Goal: Register for event/course

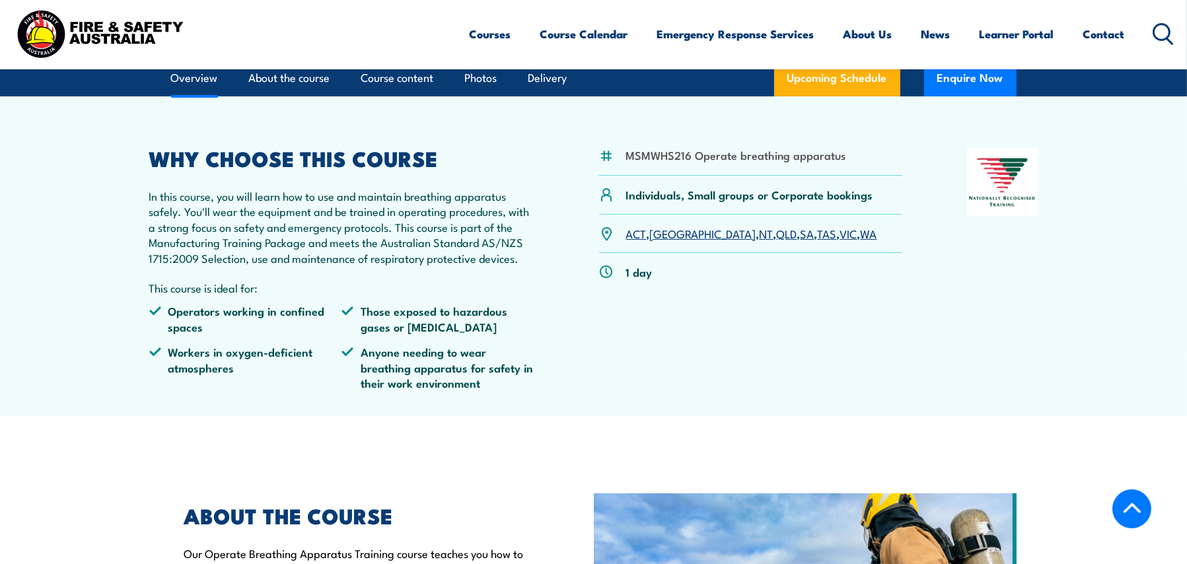
scroll to position [330, 0]
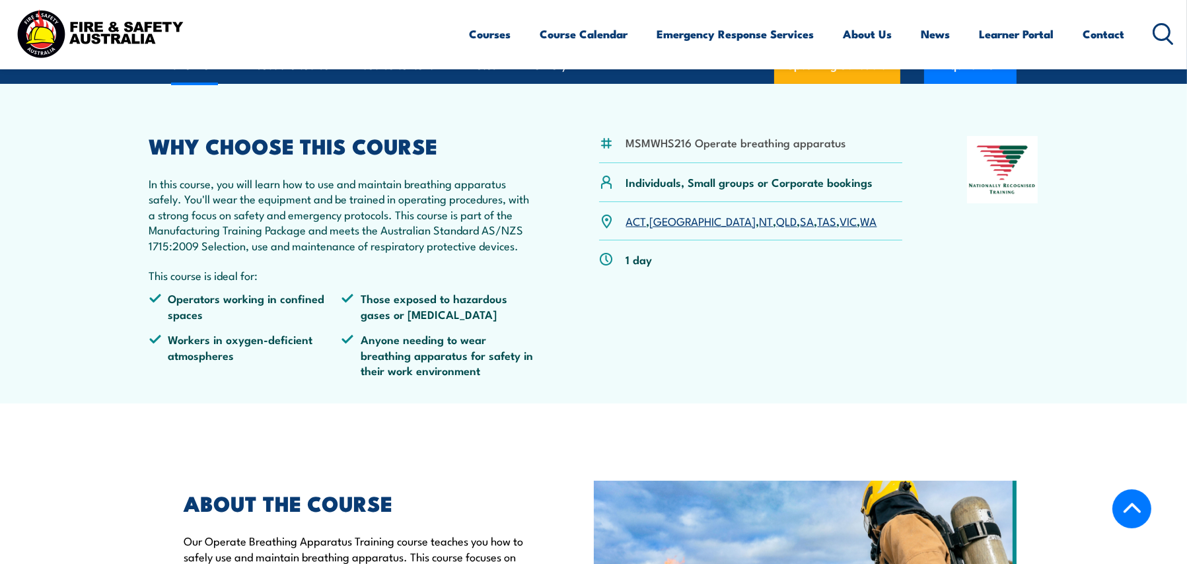
click at [783, 229] on link "SA" at bounding box center [807, 221] width 14 height 16
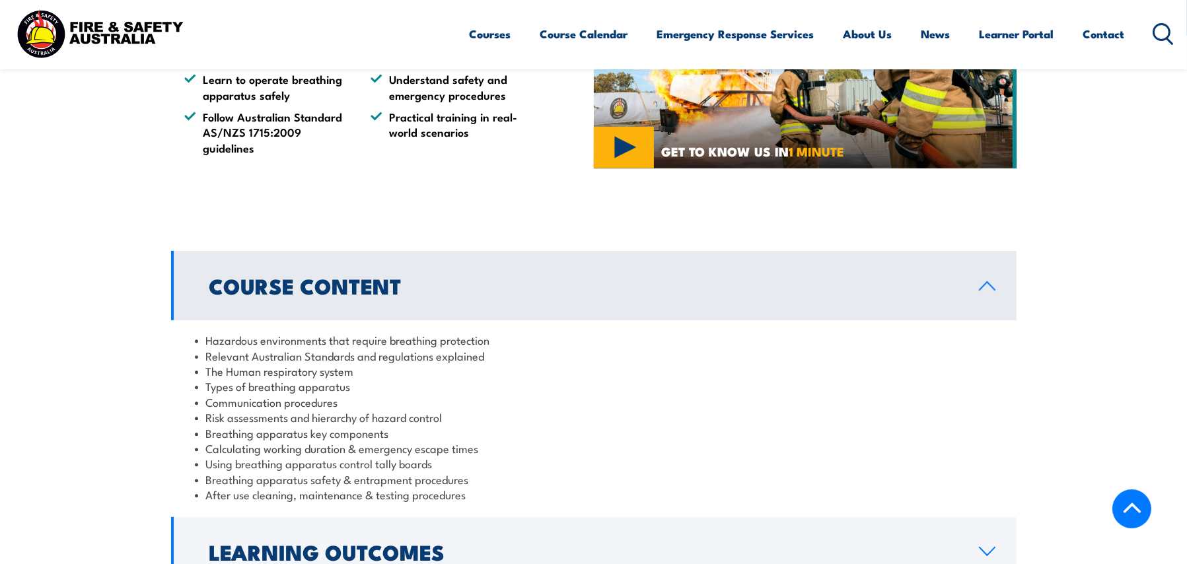
scroll to position [1123, 0]
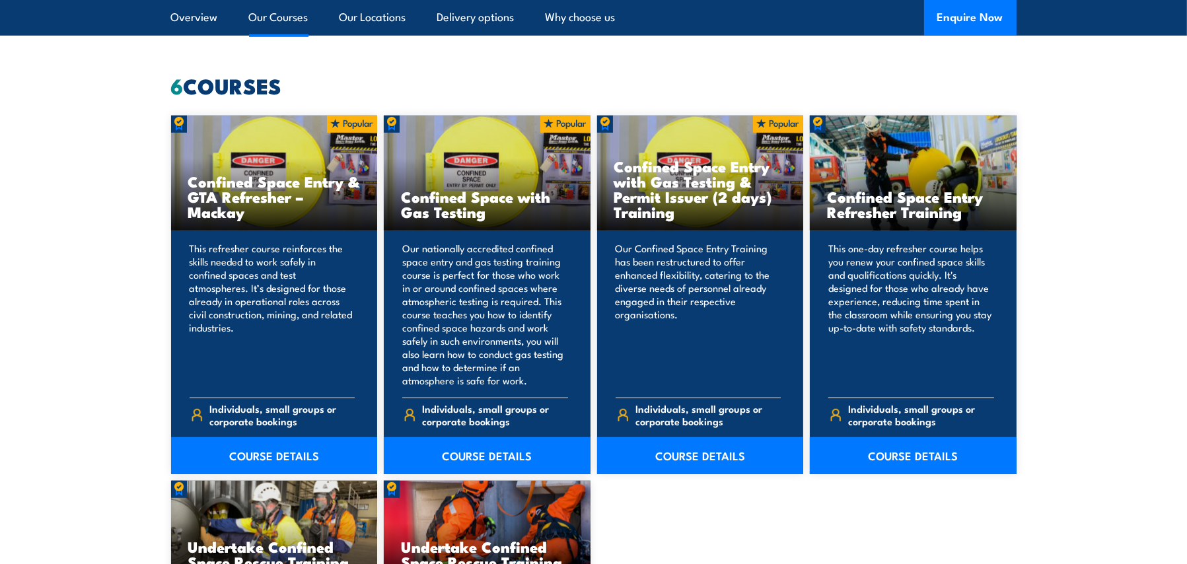
scroll to position [991, 0]
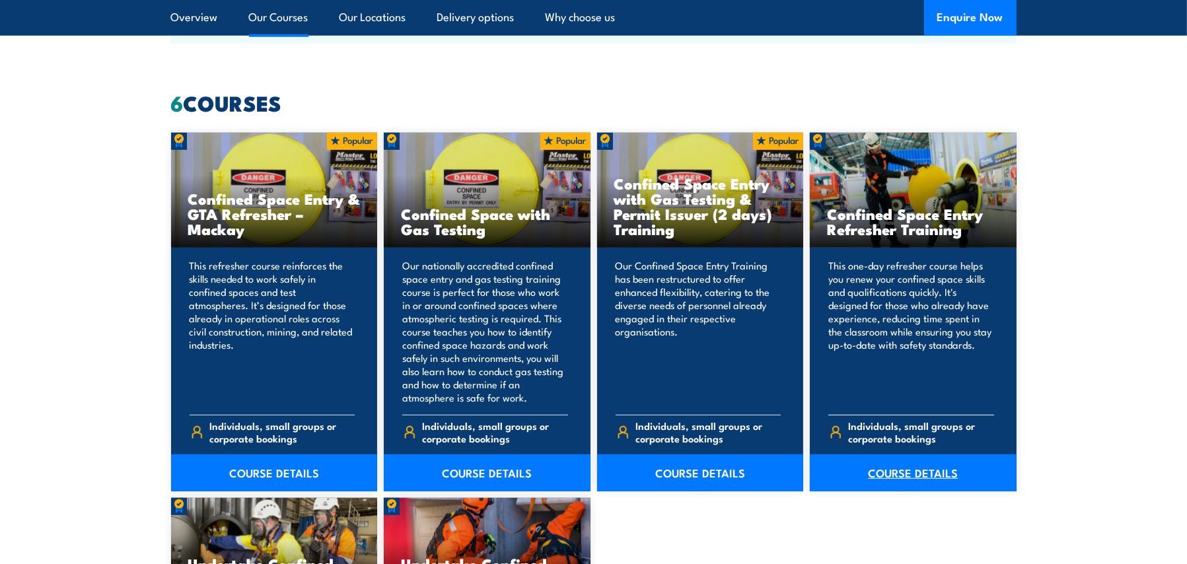
click at [902, 474] on link "COURSE DETAILS" at bounding box center [913, 472] width 207 height 37
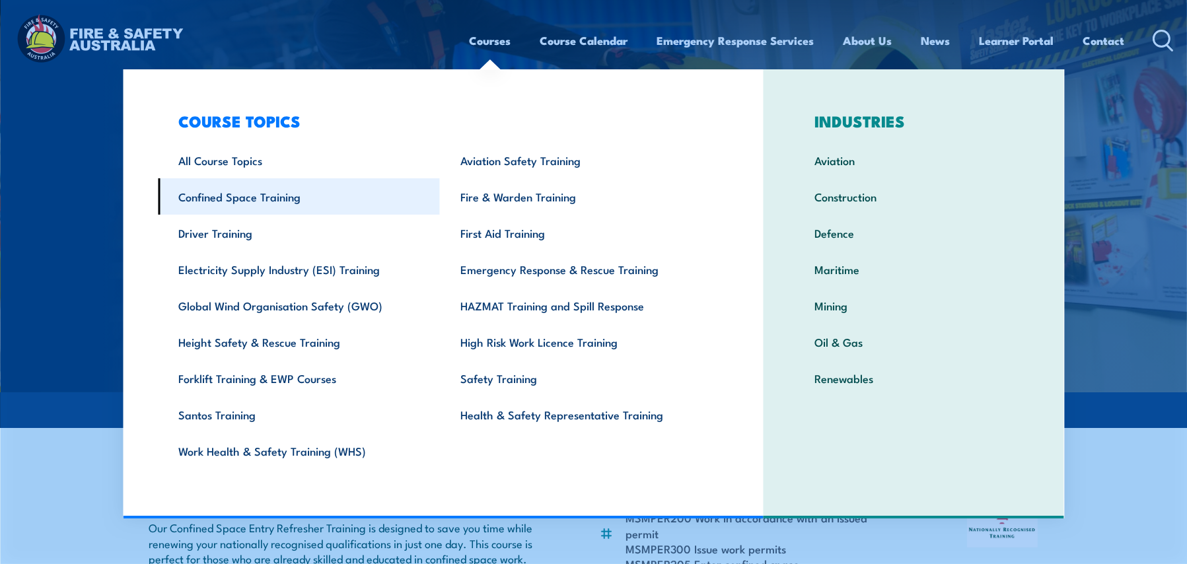
click at [242, 197] on link "Confined Space Training" at bounding box center [299, 196] width 282 height 36
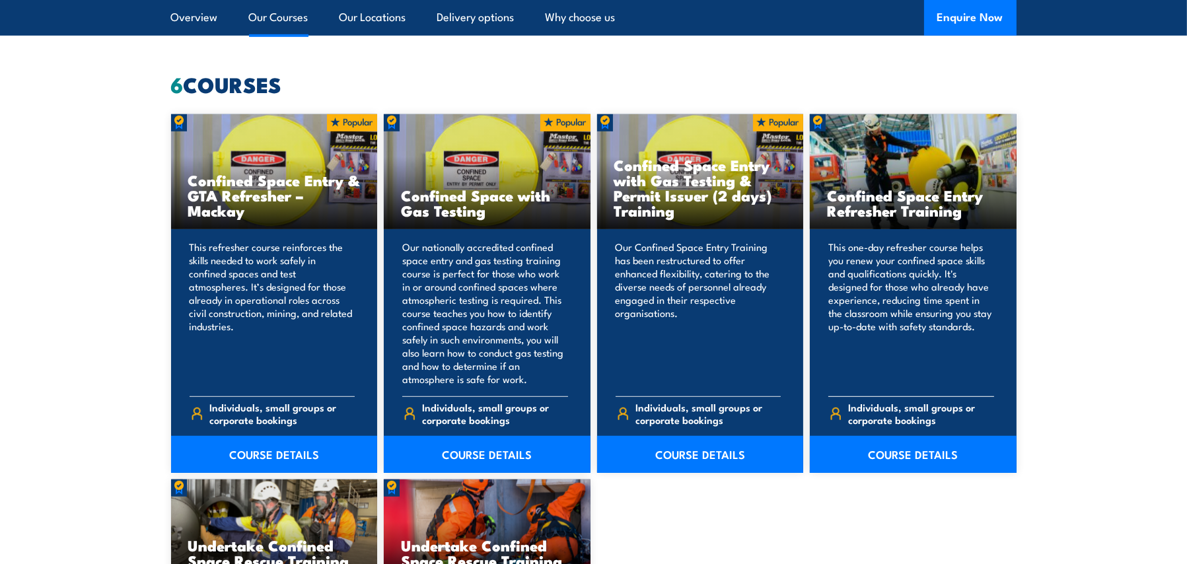
scroll to position [991, 0]
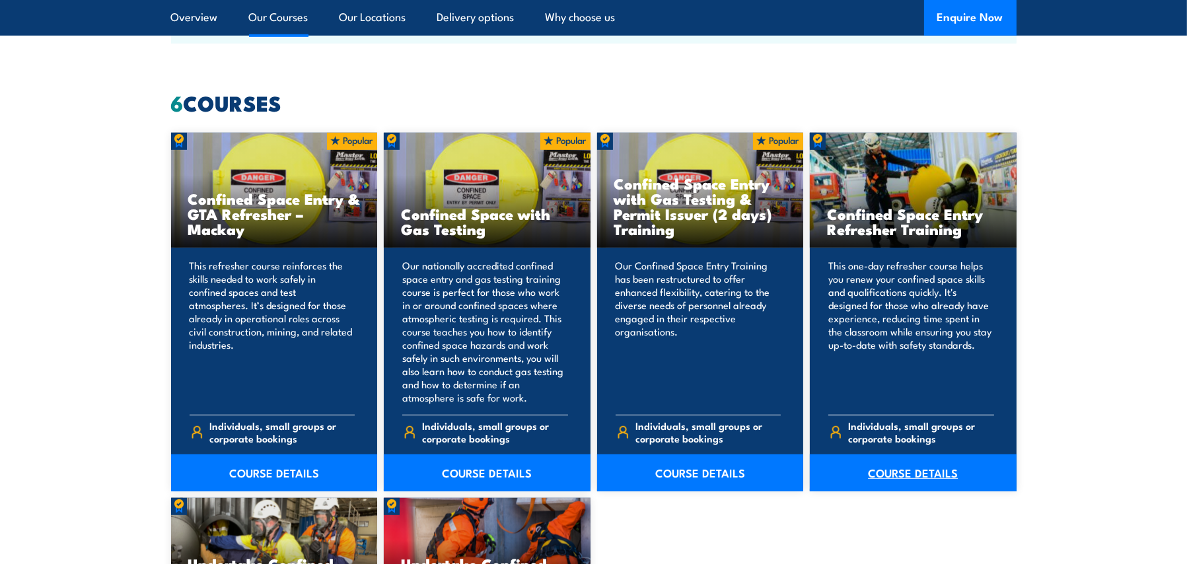
click at [901, 481] on link "COURSE DETAILS" at bounding box center [913, 472] width 207 height 37
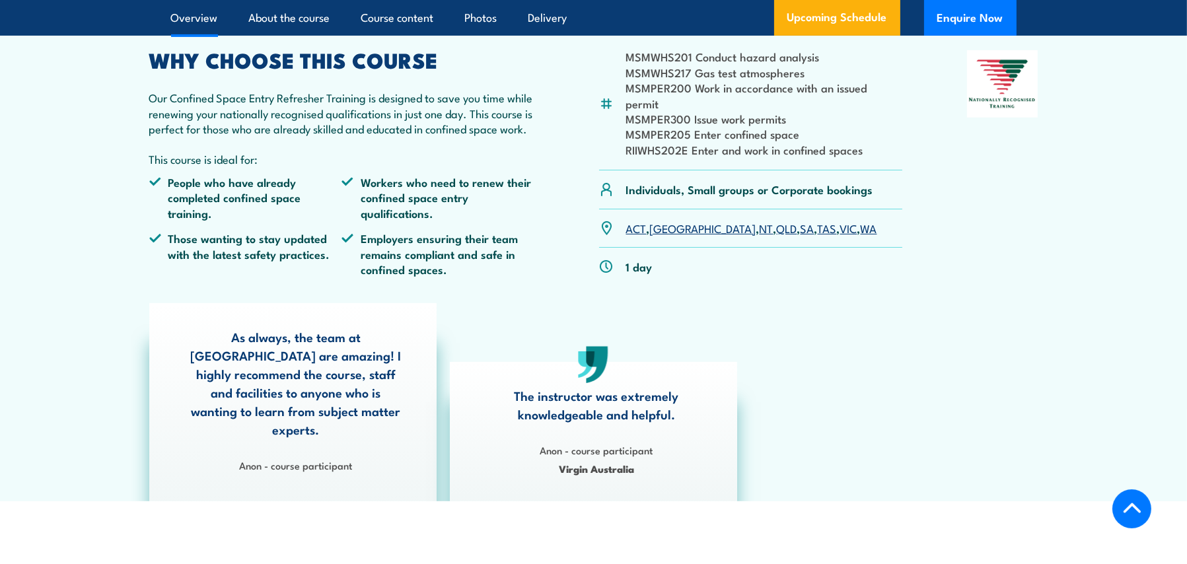
scroll to position [396, 0]
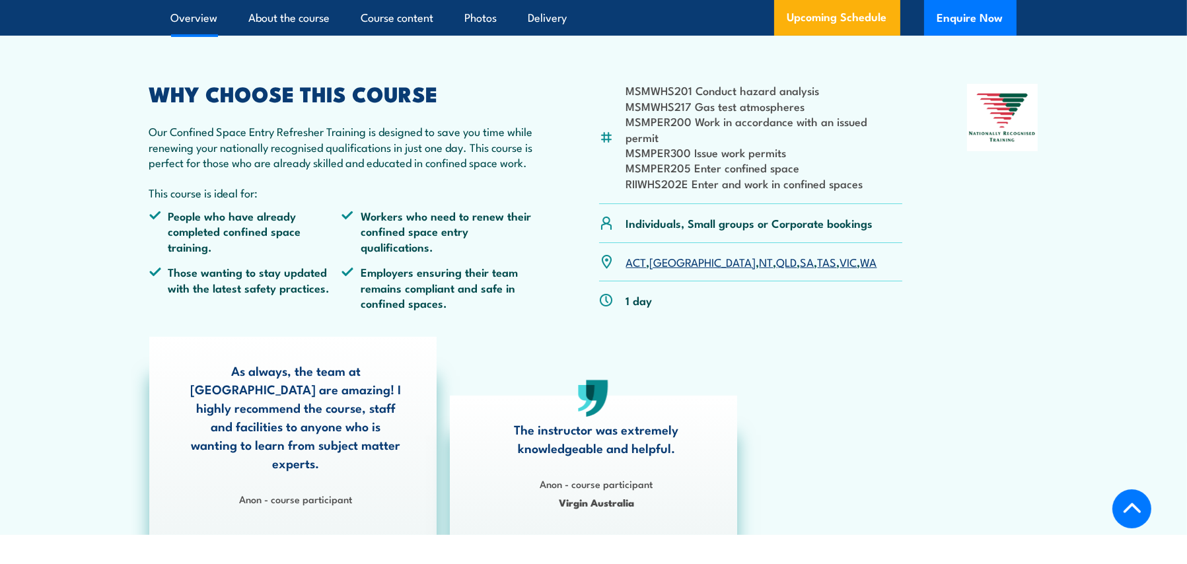
click at [800, 254] on link "SA" at bounding box center [807, 262] width 14 height 16
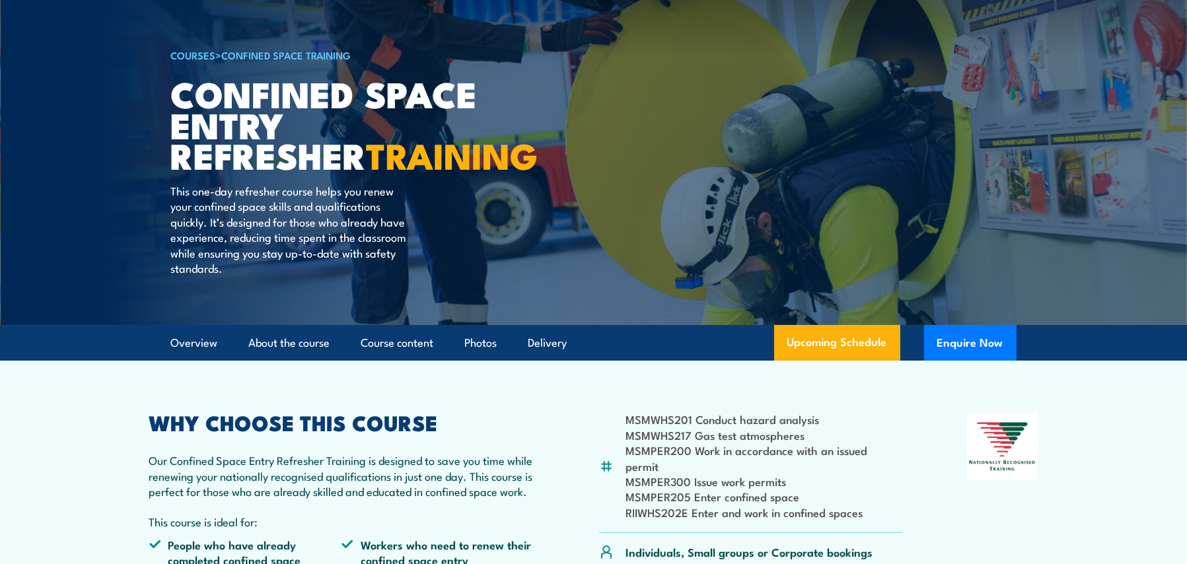
scroll to position [29, 0]
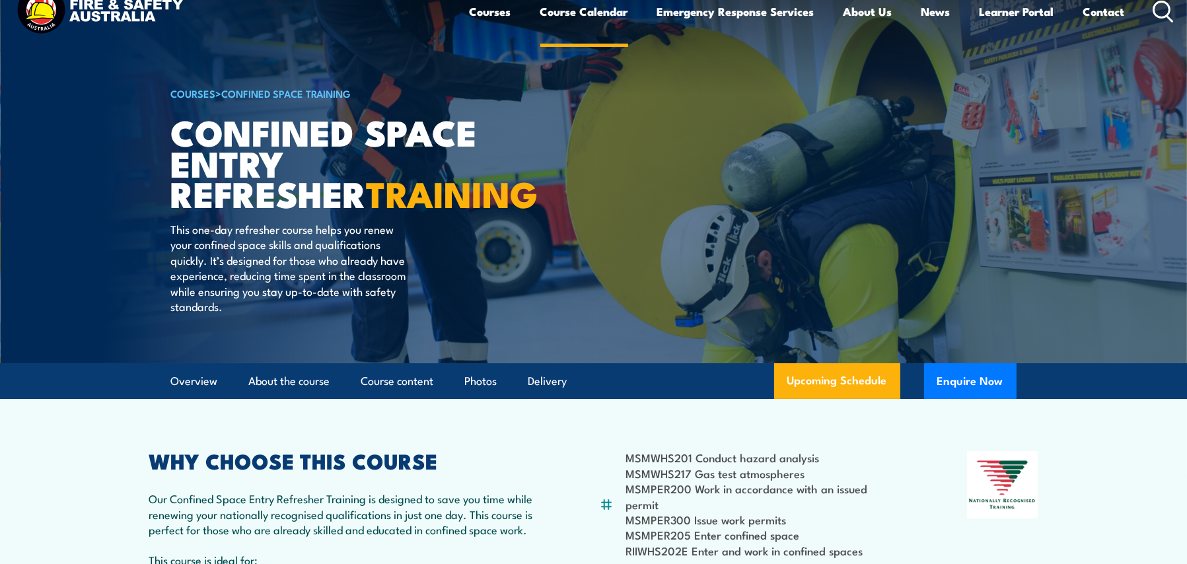
click at [594, 28] on link "Course Calendar" at bounding box center [584, 11] width 88 height 35
click at [594, 11] on link "Course Calendar" at bounding box center [584, 11] width 88 height 35
click at [575, 14] on link "Course Calendar" at bounding box center [584, 11] width 88 height 35
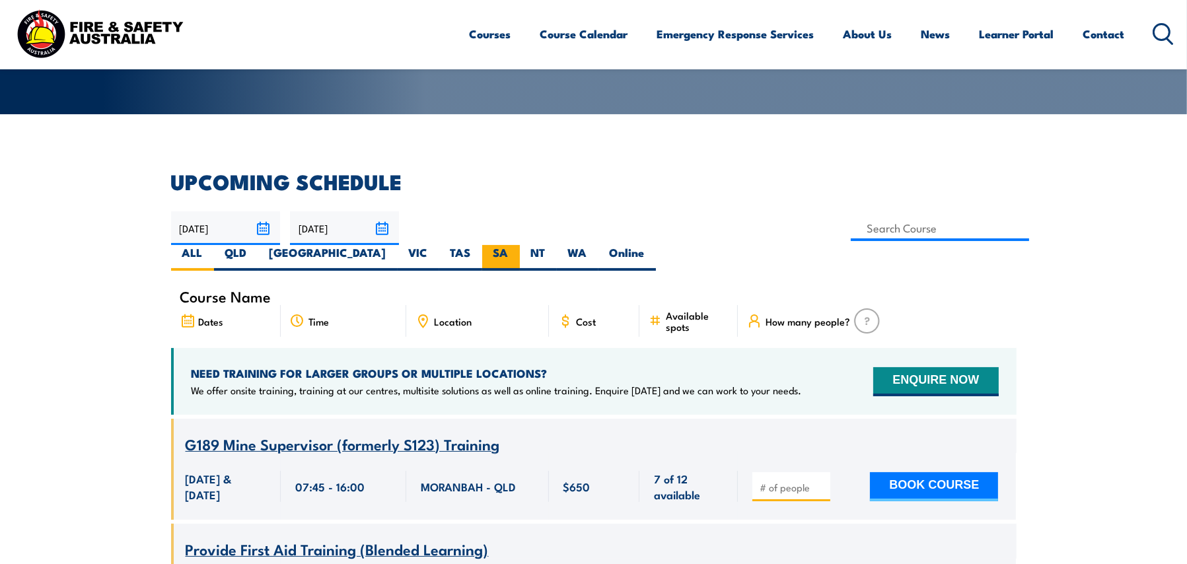
click at [520, 245] on label "SA" at bounding box center [501, 258] width 38 height 26
click at [517, 245] on input "SA" at bounding box center [513, 249] width 9 height 9
radio input "true"
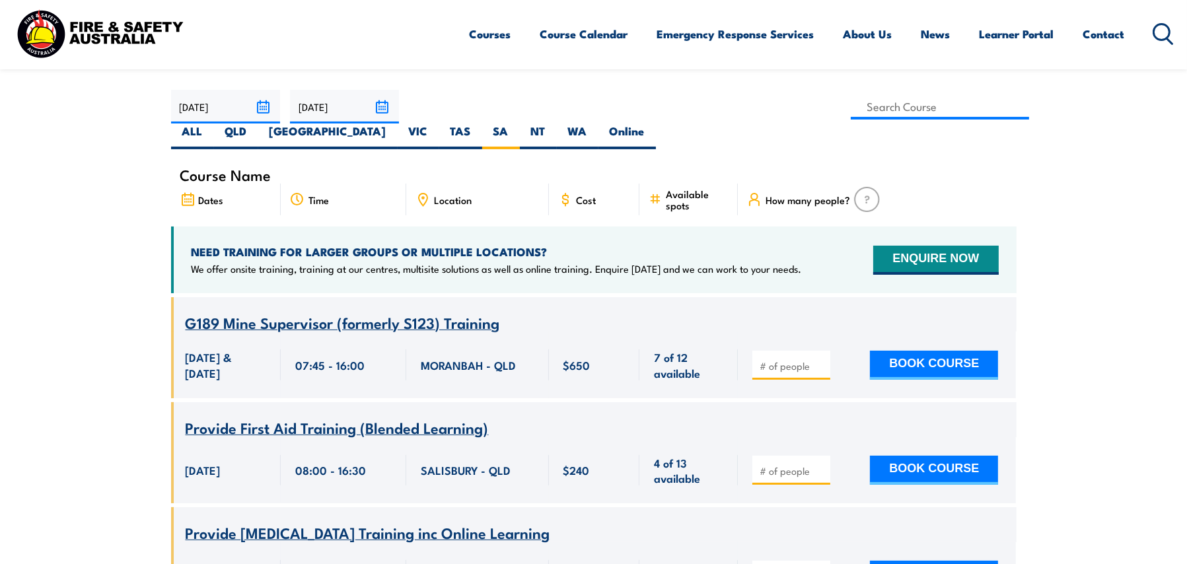
scroll to position [396, 0]
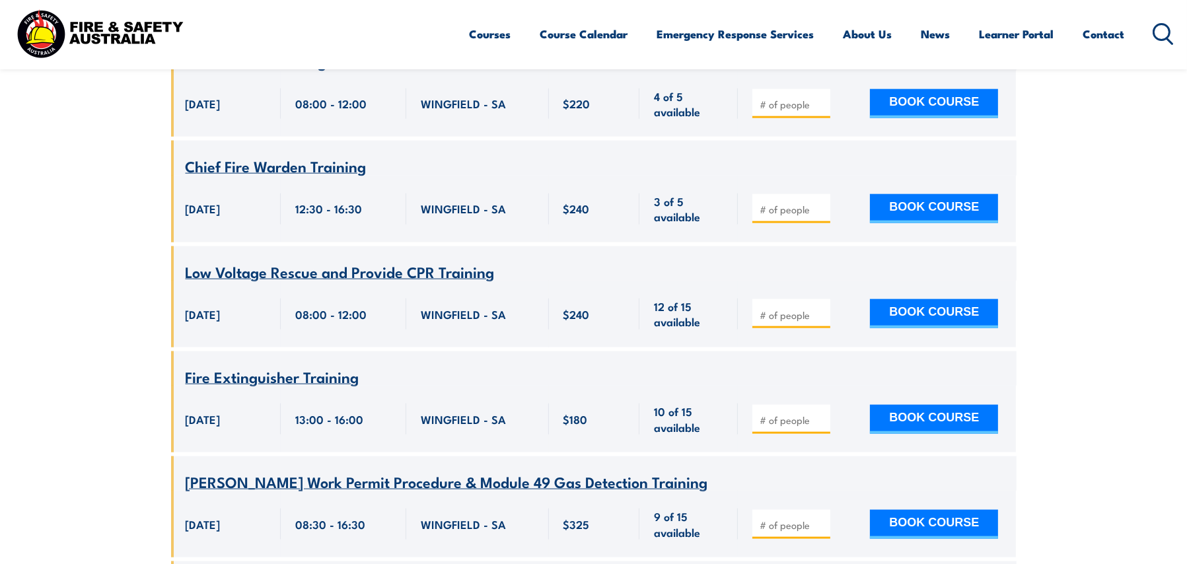
scroll to position [2483, 0]
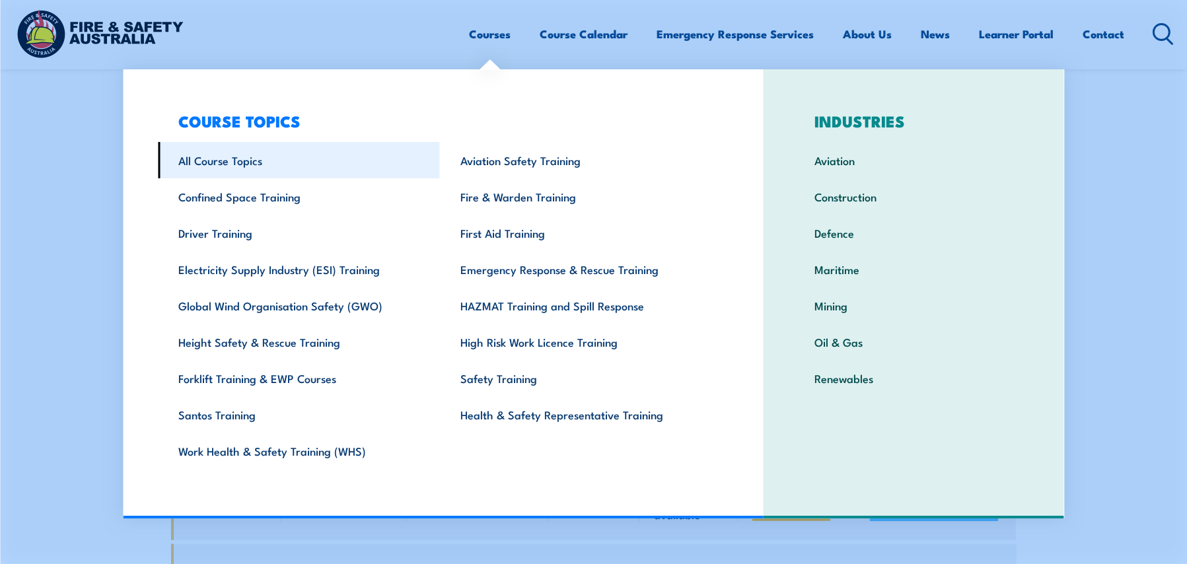
click at [246, 164] on link "All Course Topics" at bounding box center [299, 160] width 282 height 36
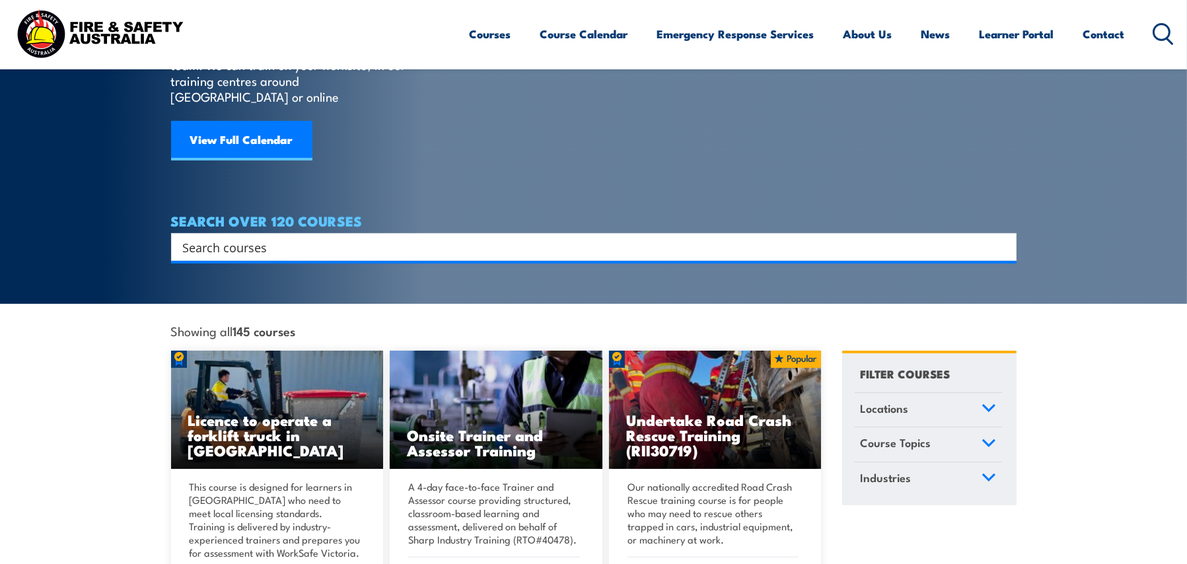
click at [482, 213] on h4 "SEARCH OVER 120 COURSES" at bounding box center [593, 220] width 845 height 15
click at [473, 237] on input "Search input" at bounding box center [585, 247] width 804 height 20
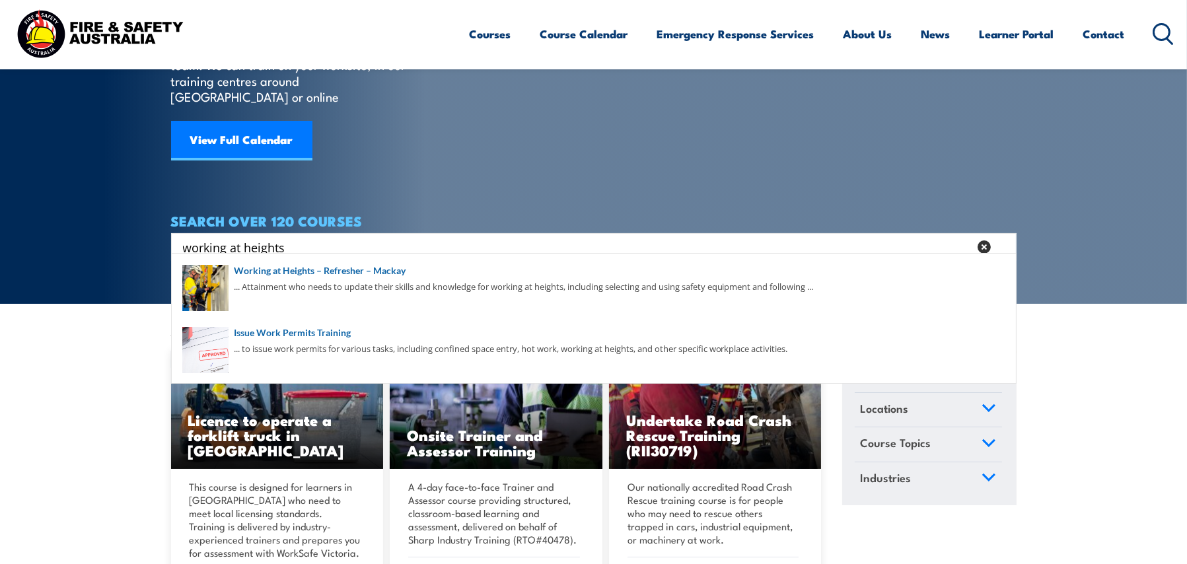
type input "working at heights"
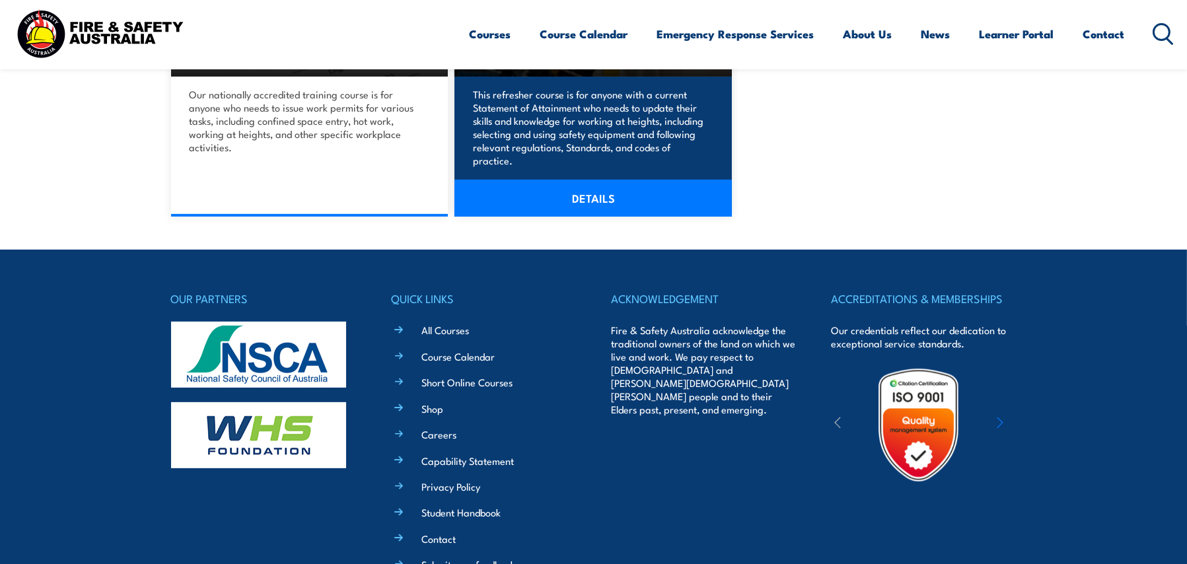
scroll to position [528, 0]
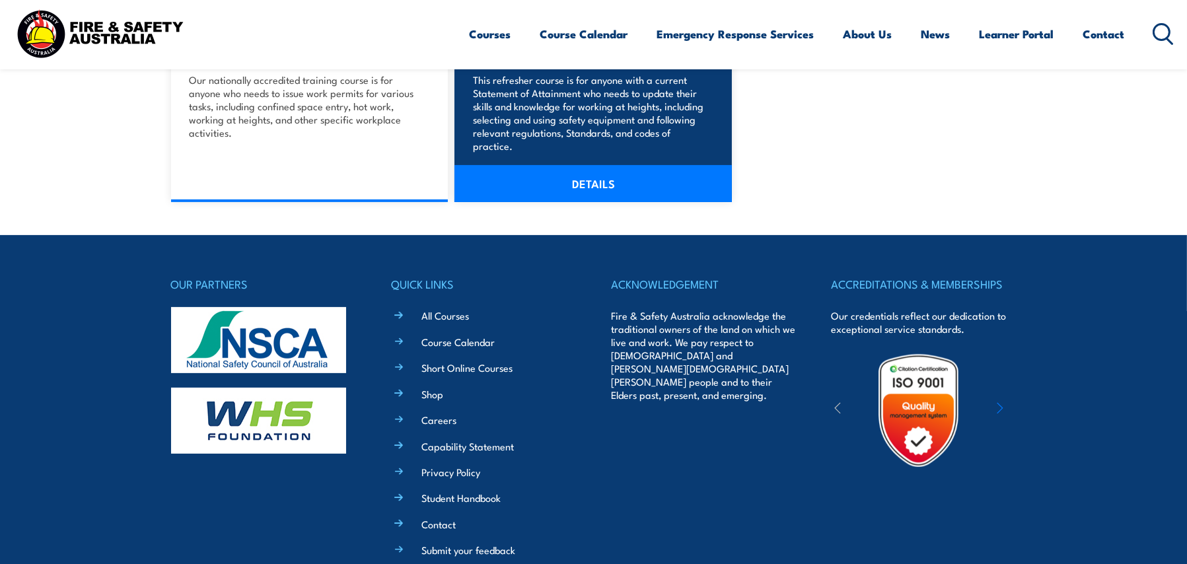
click at [612, 107] on p "This refresher course is for anyone with a current Statement of Attainment who …" at bounding box center [591, 112] width 236 height 79
click at [608, 190] on link "DETAILS" at bounding box center [592, 183] width 277 height 37
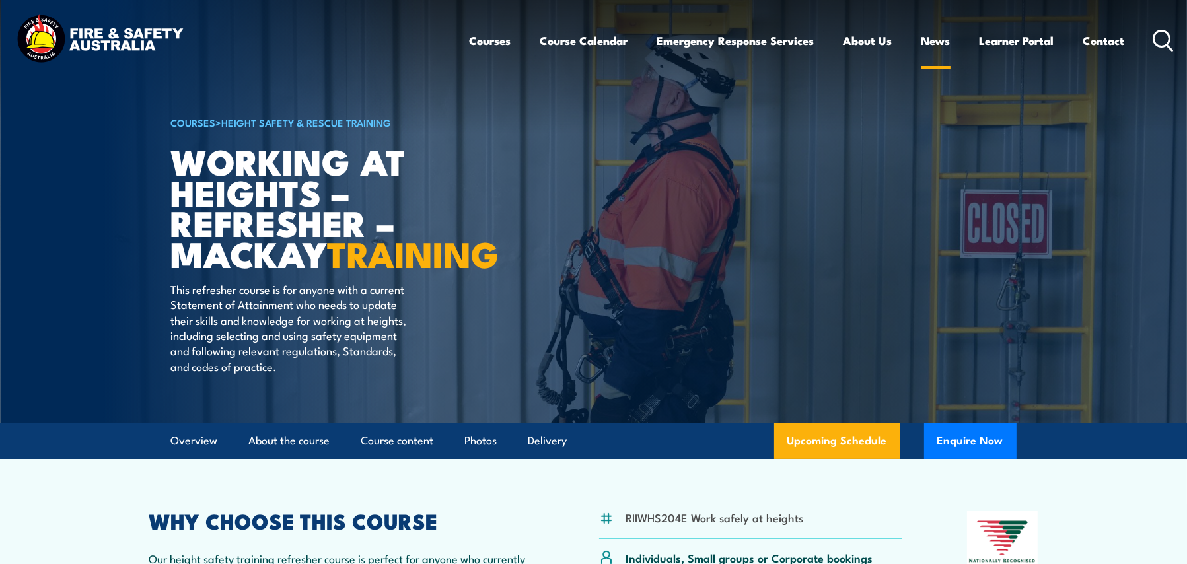
click at [939, 38] on link "News" at bounding box center [935, 40] width 29 height 35
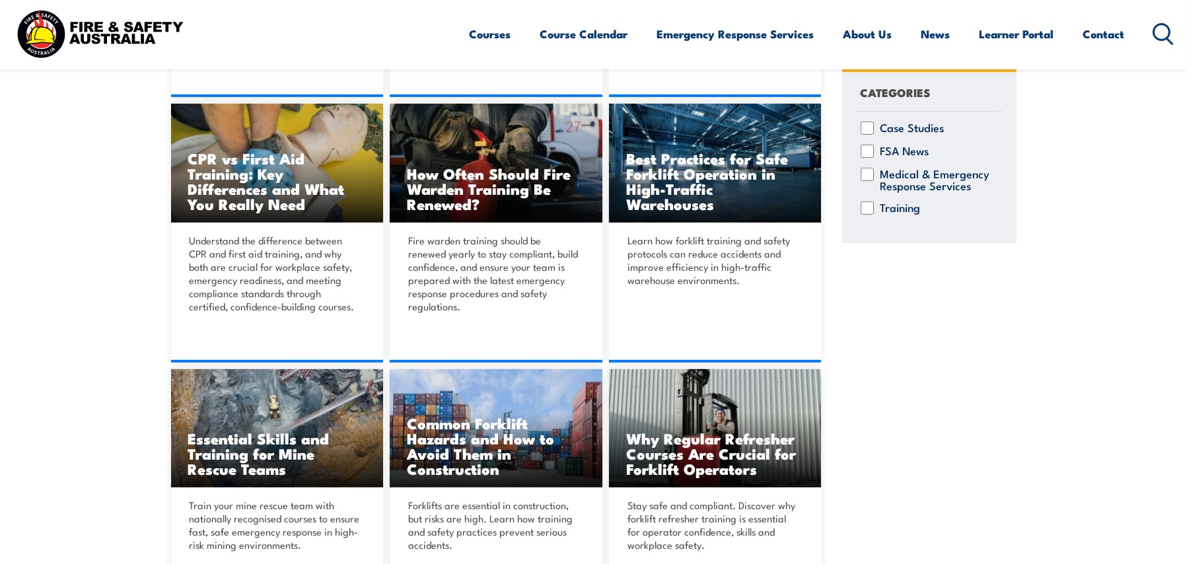
scroll to position [859, 0]
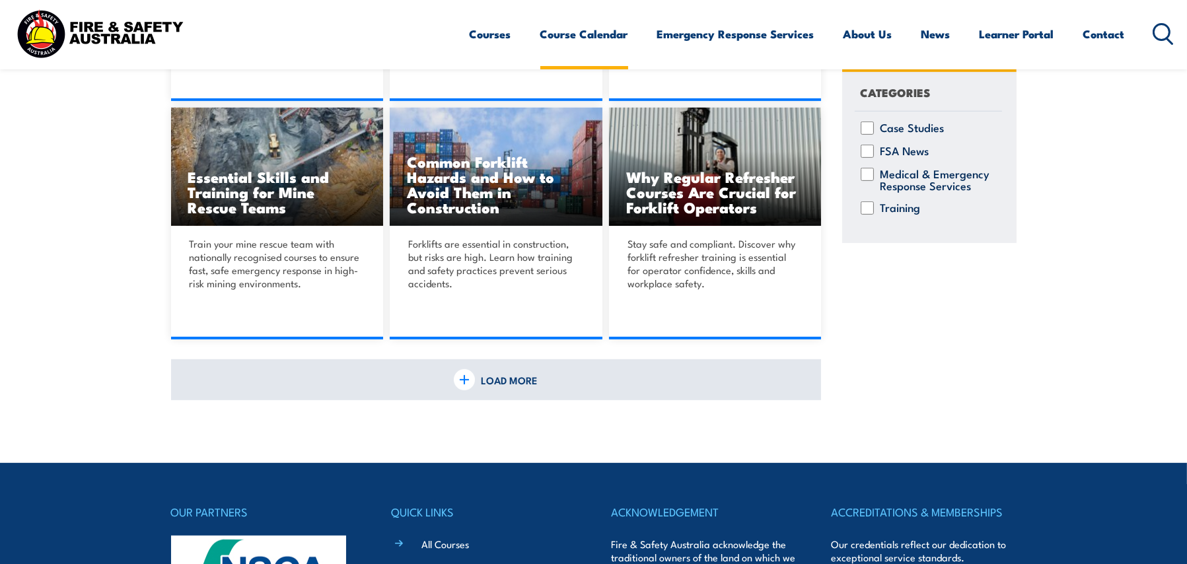
click at [594, 41] on link "Course Calendar" at bounding box center [584, 34] width 88 height 35
click at [579, 37] on link "Course Calendar" at bounding box center [584, 34] width 88 height 35
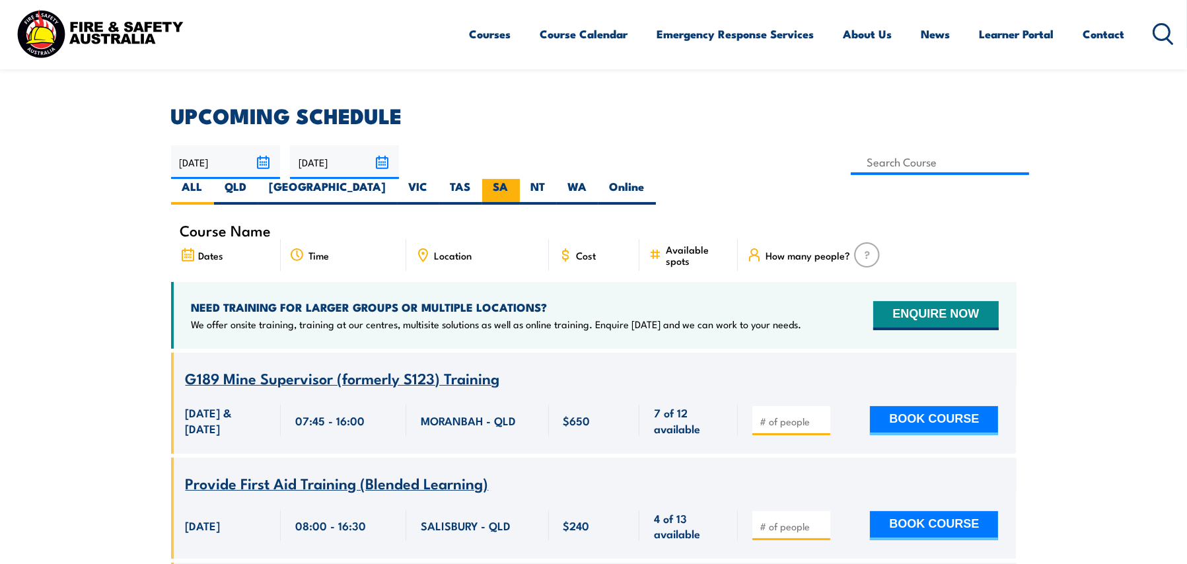
click at [520, 179] on label "SA" at bounding box center [501, 192] width 38 height 26
click at [517, 179] on input "SA" at bounding box center [513, 183] width 9 height 9
radio input "true"
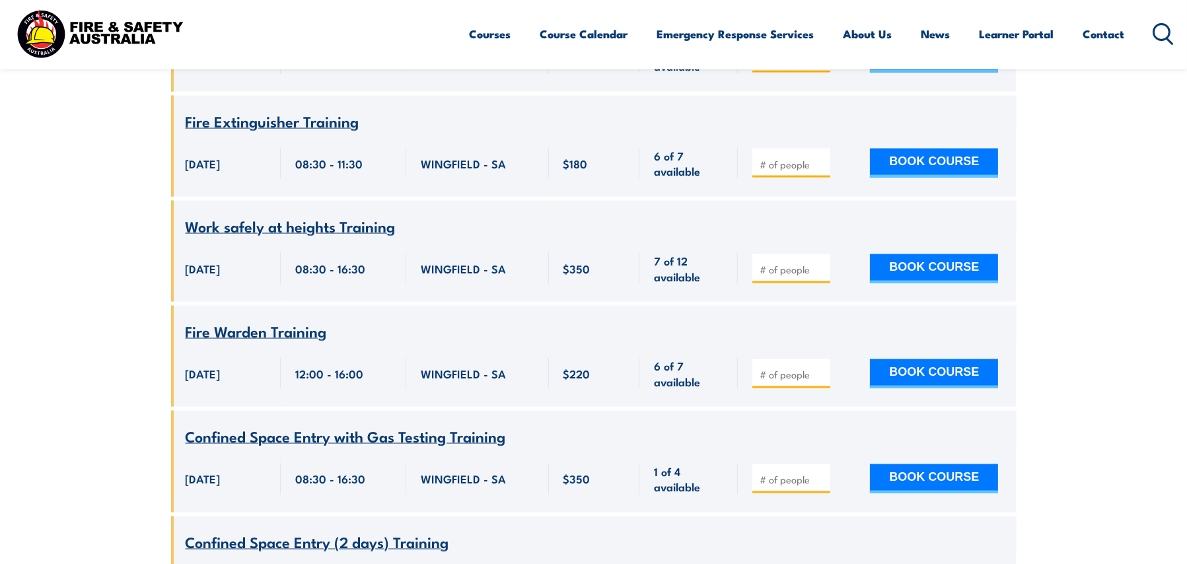
scroll to position [2946, 0]
